Goal: Register for event/course

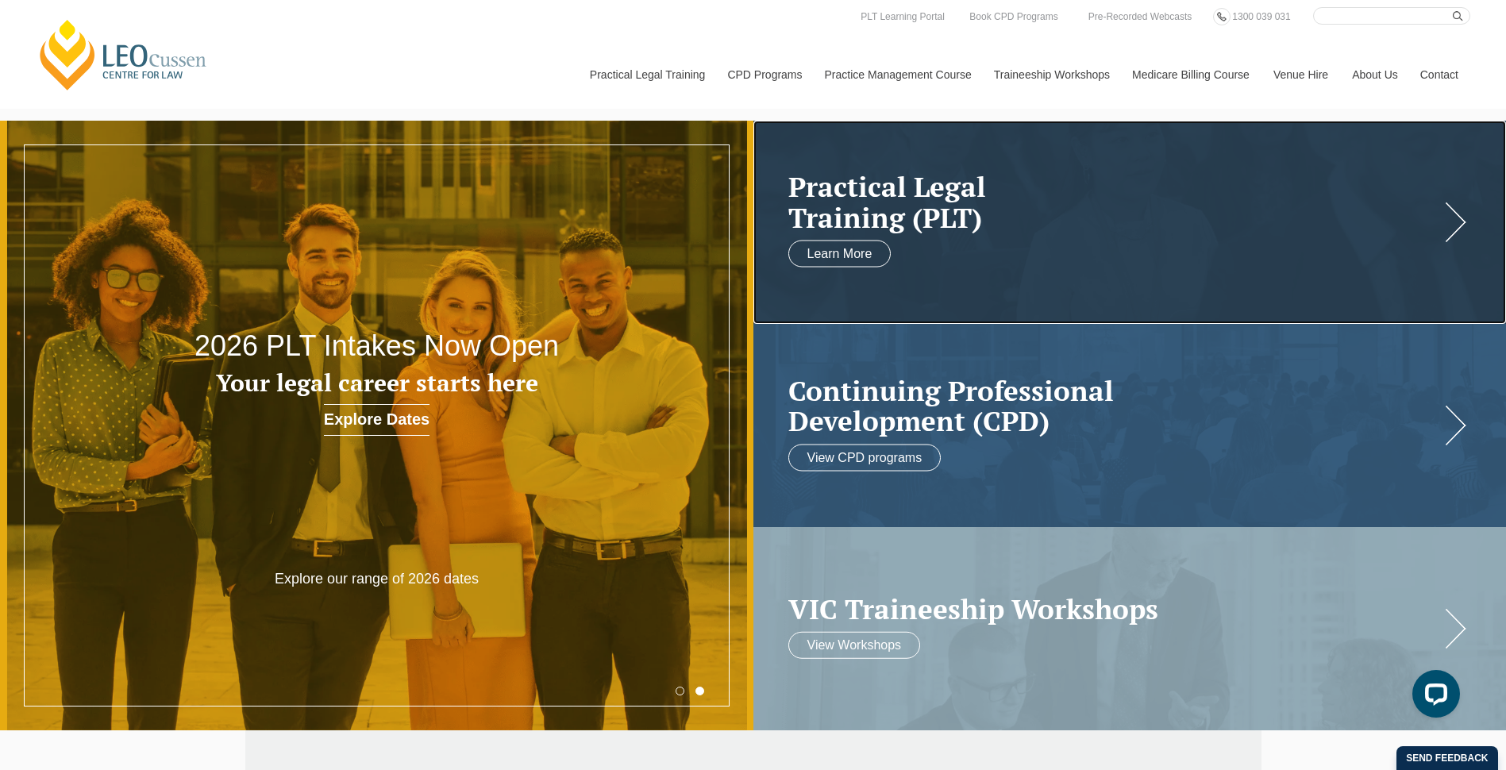
click at [959, 239] on link at bounding box center [1131, 222] width 754 height 203
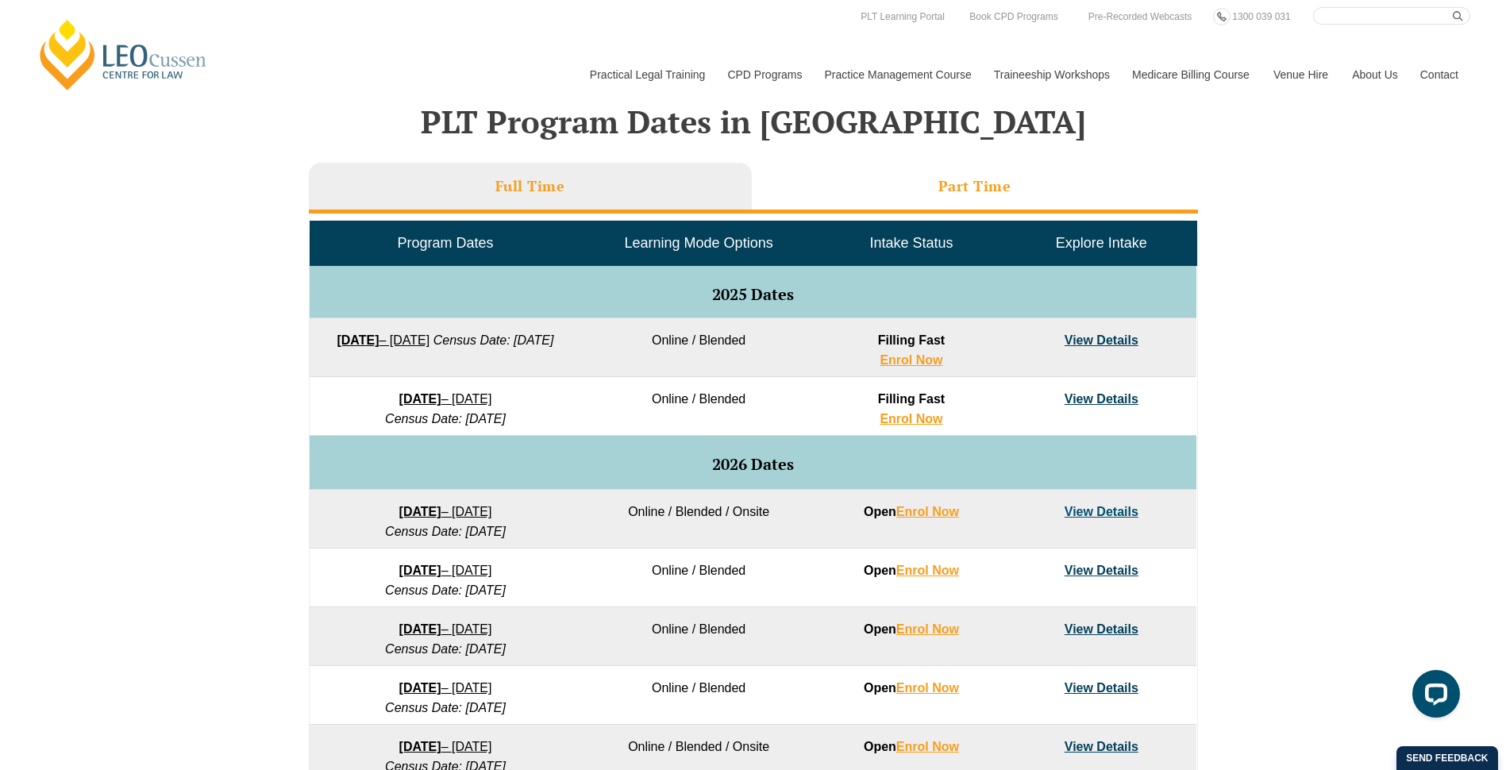
click at [1040, 208] on li "Part Time" at bounding box center [975, 188] width 446 height 51
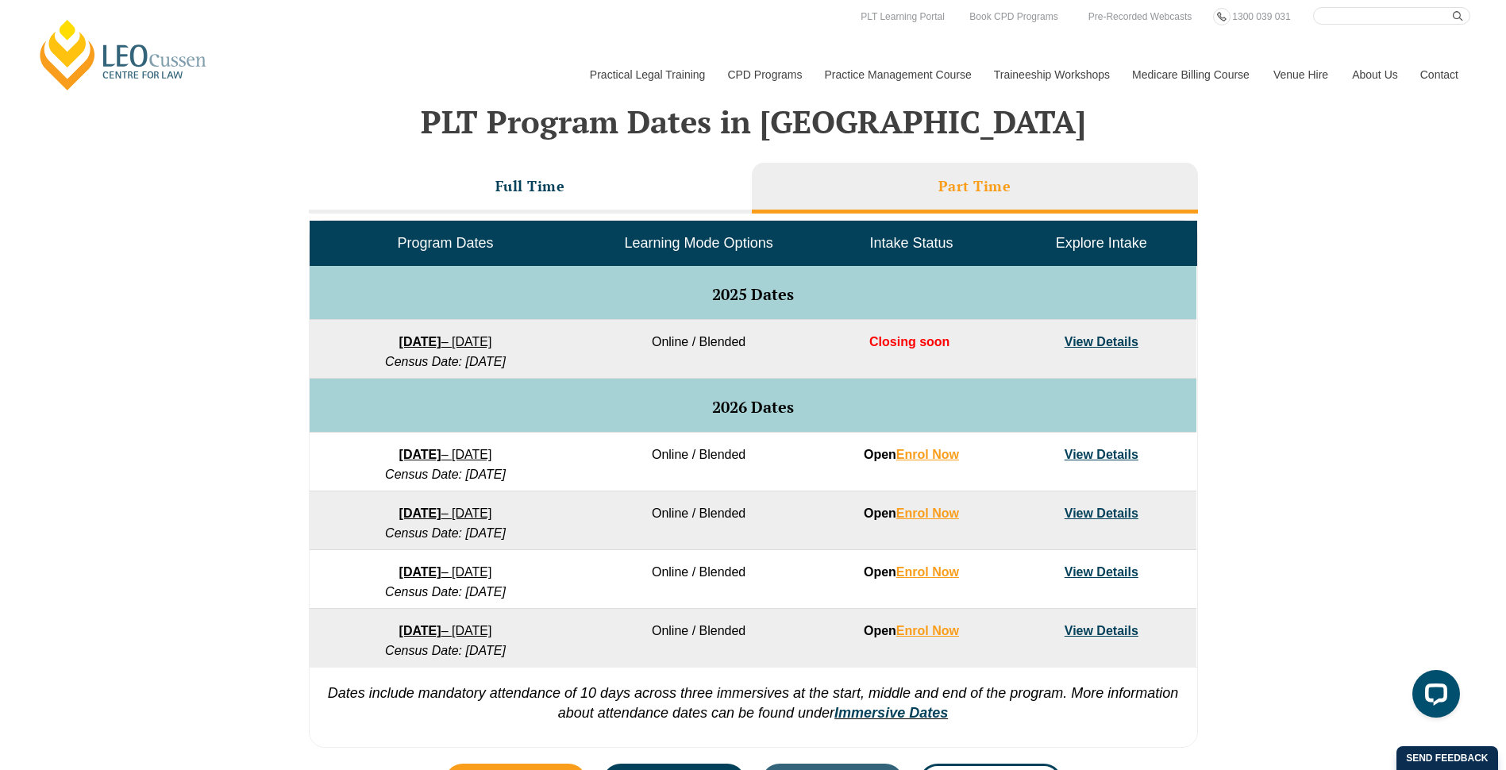
click at [1098, 341] on link "View Details" at bounding box center [1102, 341] width 74 height 13
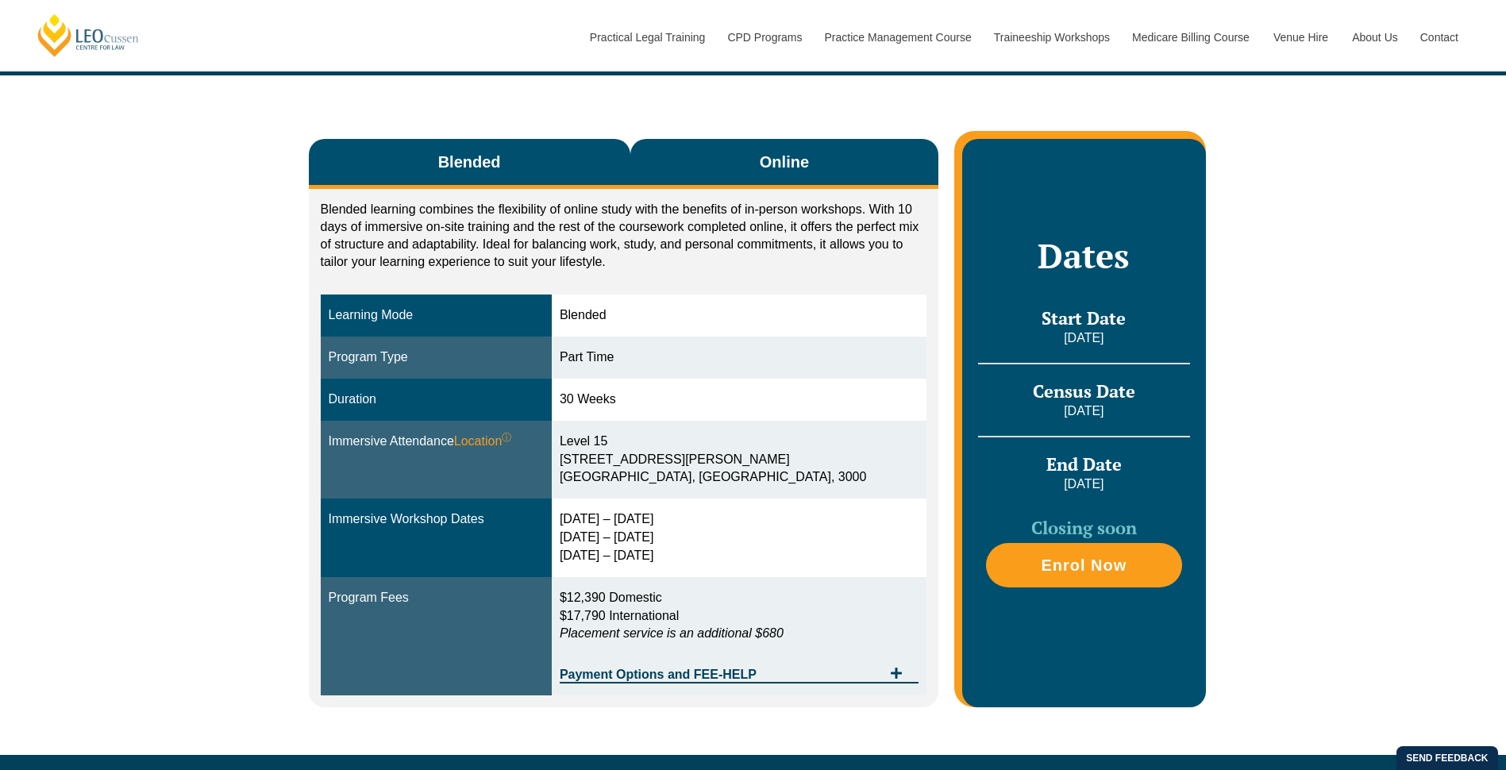
click at [787, 151] on span "Online" at bounding box center [784, 162] width 49 height 22
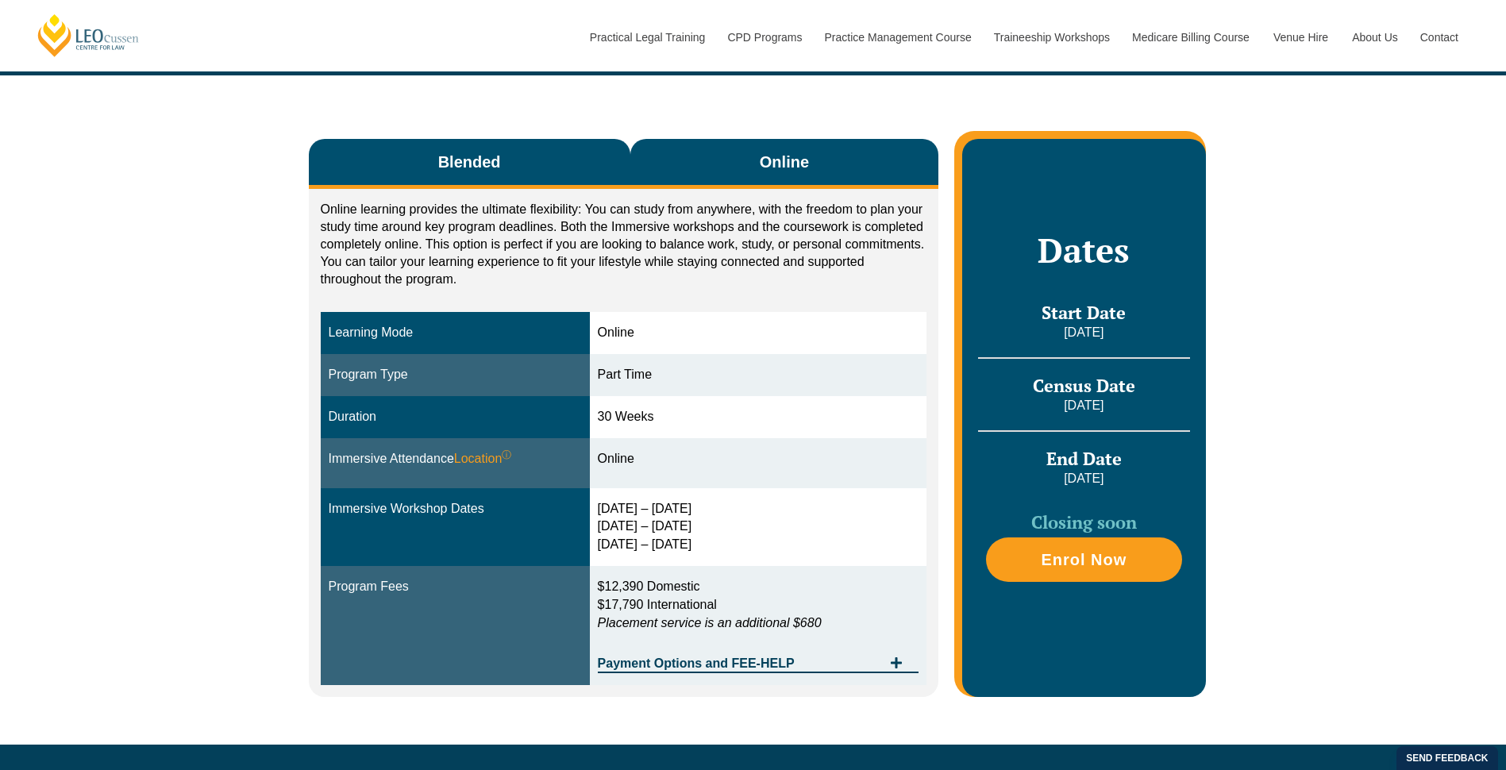
click at [511, 141] on button "Blended" at bounding box center [470, 164] width 322 height 50
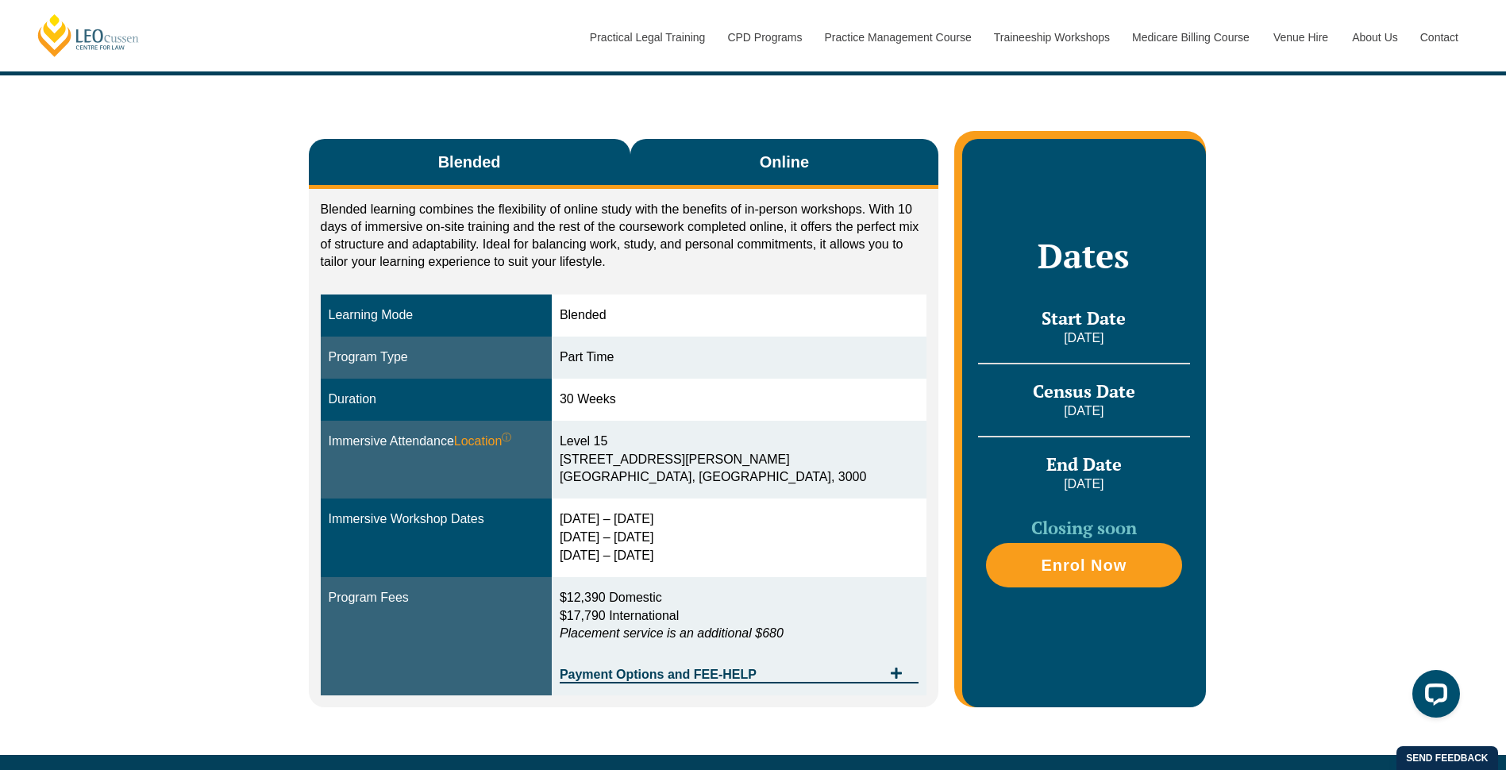
click at [713, 140] on button "Online" at bounding box center [784, 164] width 309 height 50
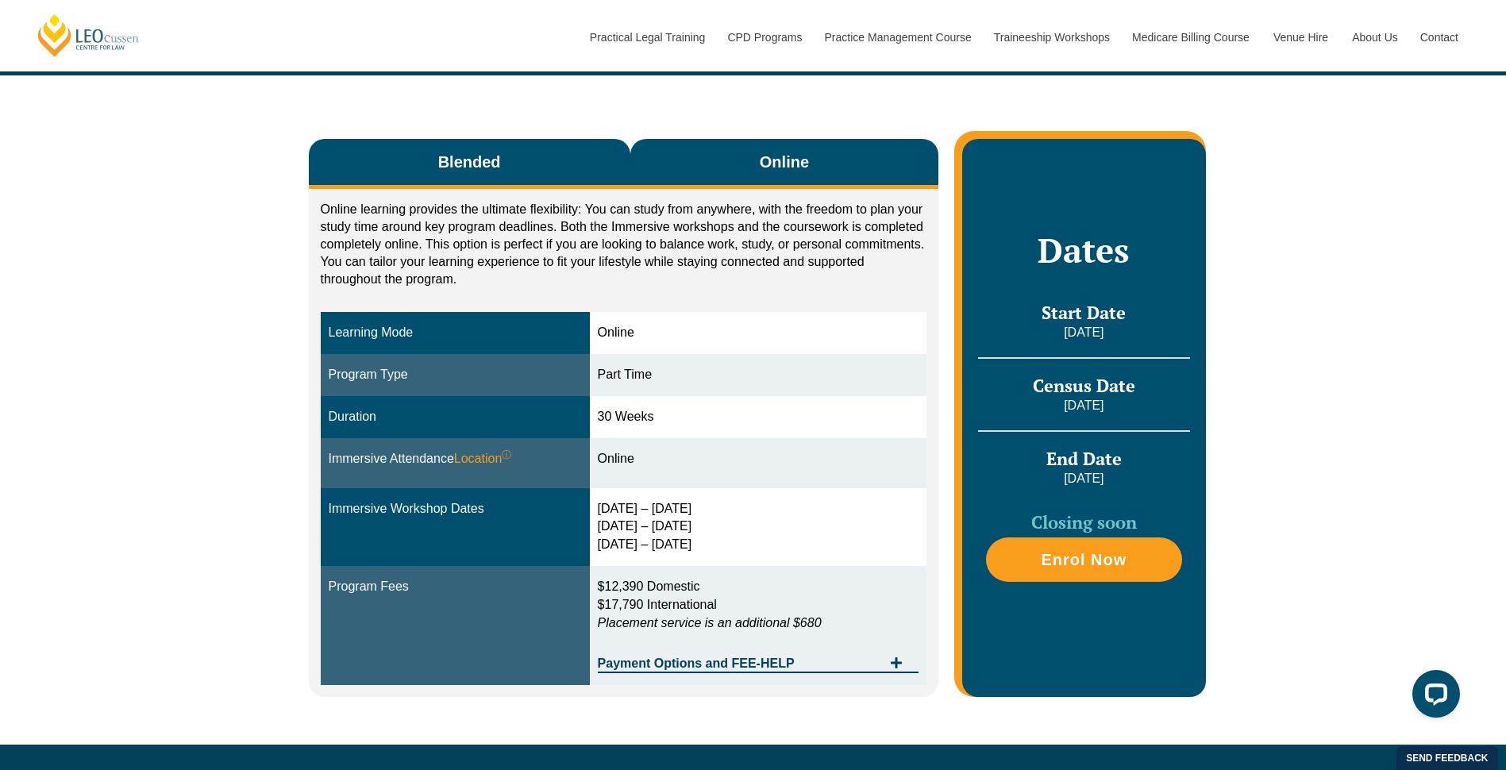
click at [441, 151] on span "Blended" at bounding box center [469, 162] width 63 height 22
